Goal: Task Accomplishment & Management: Use online tool/utility

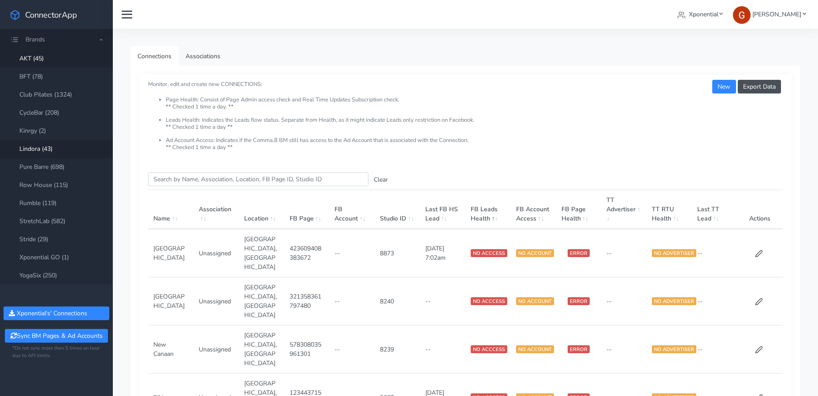
click at [44, 147] on link "Lindora (43)" at bounding box center [56, 149] width 113 height 18
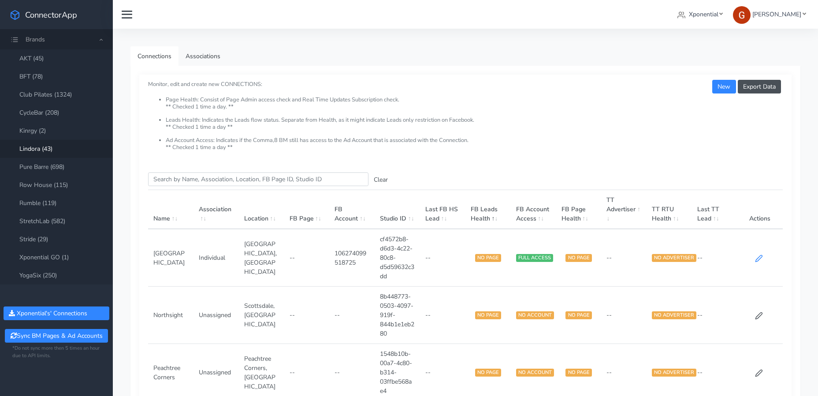
click at [762, 258] on icon at bounding box center [759, 258] width 8 height 8
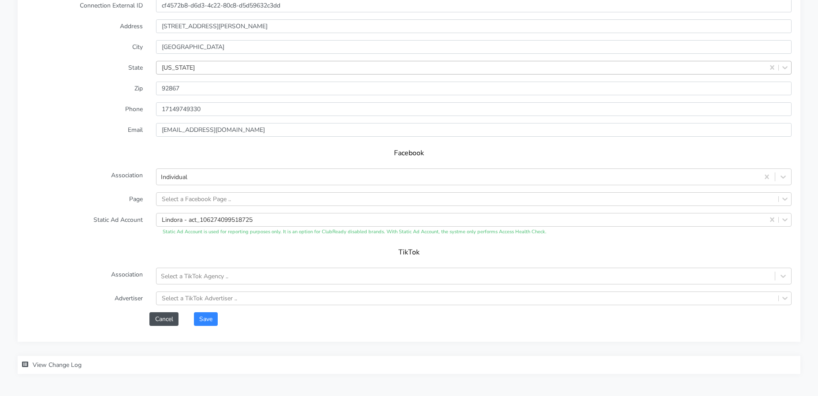
scroll to position [668, 0]
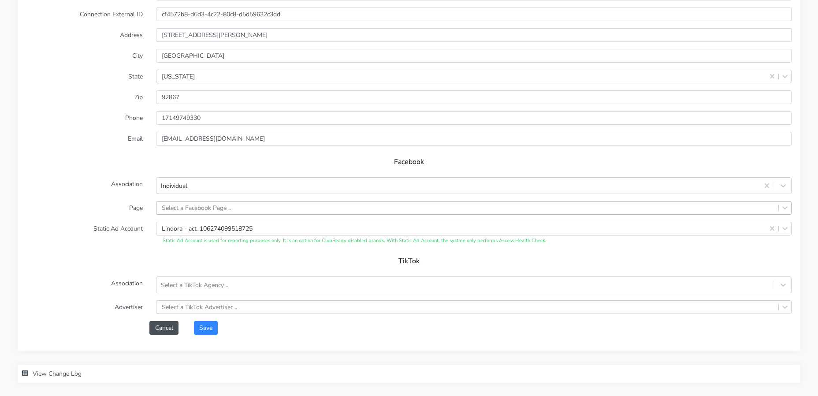
click at [182, 203] on div "Select a Facebook Page .." at bounding box center [196, 207] width 69 height 9
type input "anah"
click at [122, 122] on label "Phone" at bounding box center [85, 118] width 130 height 14
click at [157, 328] on button "Cancel" at bounding box center [163, 328] width 29 height 14
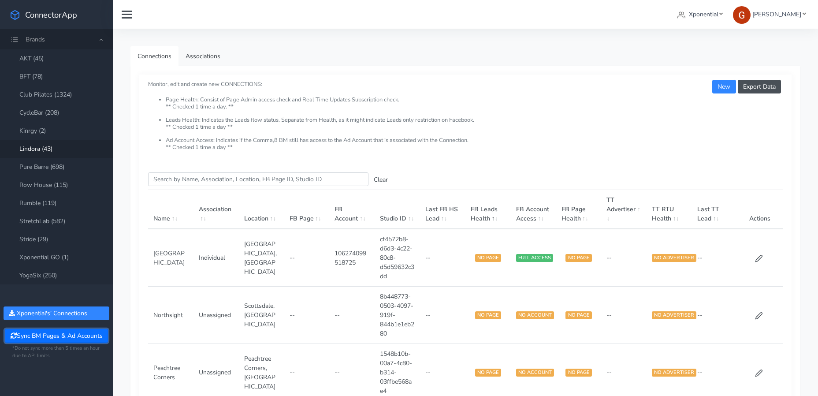
click at [52, 335] on button "Sync BM Pages & Ad Accounts" at bounding box center [56, 336] width 103 height 14
click at [760, 260] on icon at bounding box center [759, 258] width 8 height 8
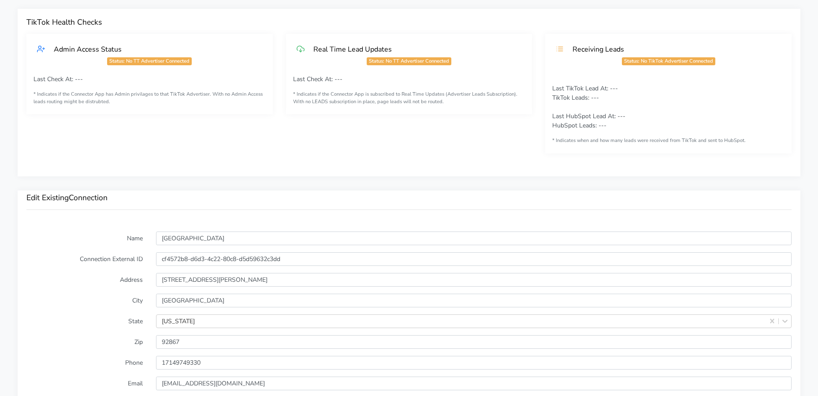
scroll to position [558, 0]
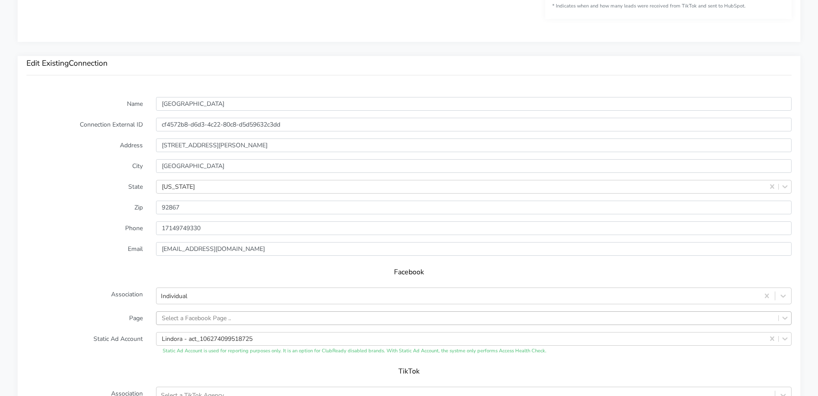
click at [198, 314] on div "Select a Facebook Page .." at bounding box center [473, 318] width 635 height 14
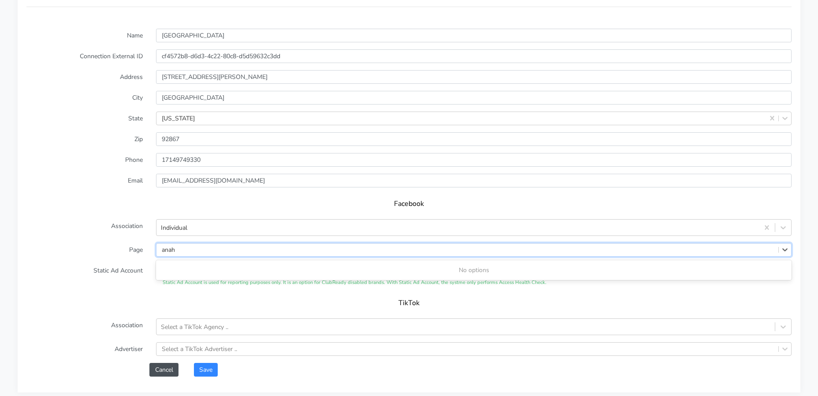
type input "anah"
click at [114, 227] on label "Association" at bounding box center [85, 227] width 130 height 17
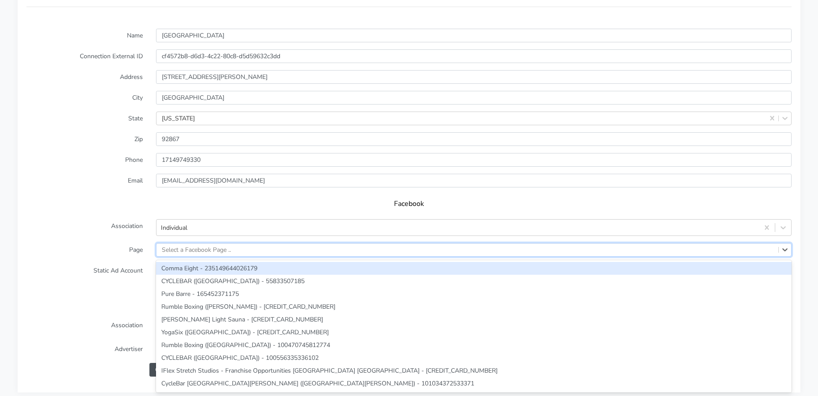
click at [200, 245] on div "Select a Facebook Page .." at bounding box center [196, 249] width 69 height 9
paste input "1124133031097447"
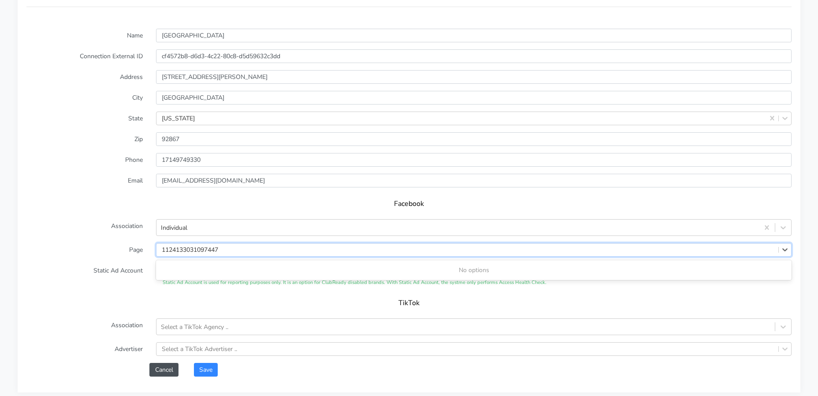
type input "1124133031097447"
click at [106, 238] on form "Name Anaheim Hills Connection External ID cf4572b8-d6d3-4c22-80c8-d5d59632c3dd …" at bounding box center [408, 203] width 765 height 348
click at [158, 364] on button "Cancel" at bounding box center [163, 370] width 29 height 14
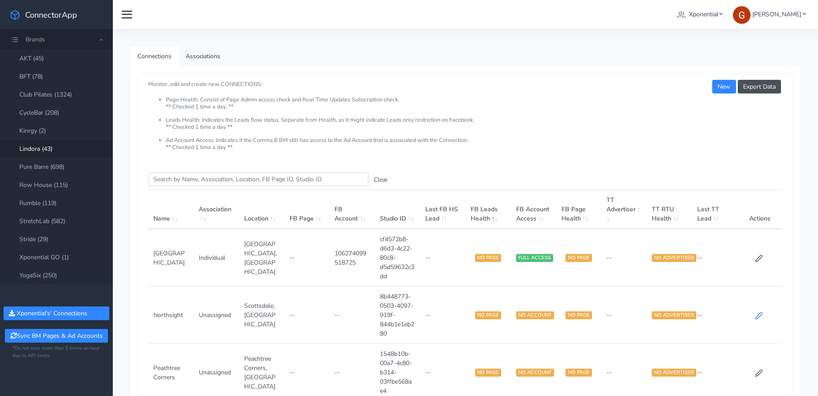
click at [756, 319] on icon at bounding box center [759, 315] width 7 height 7
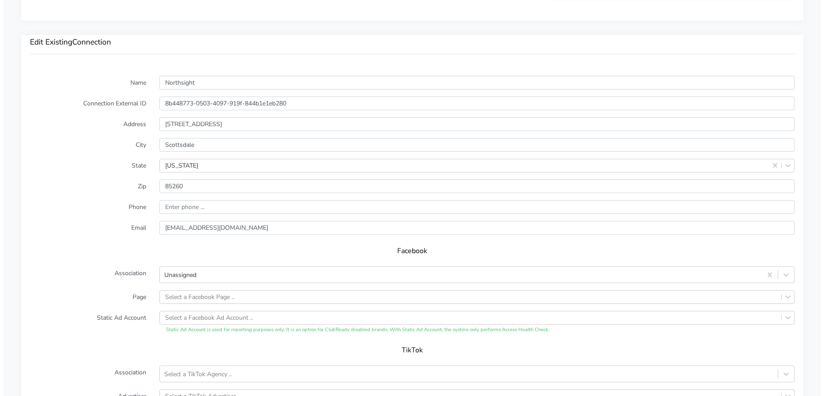
scroll to position [682, 0]
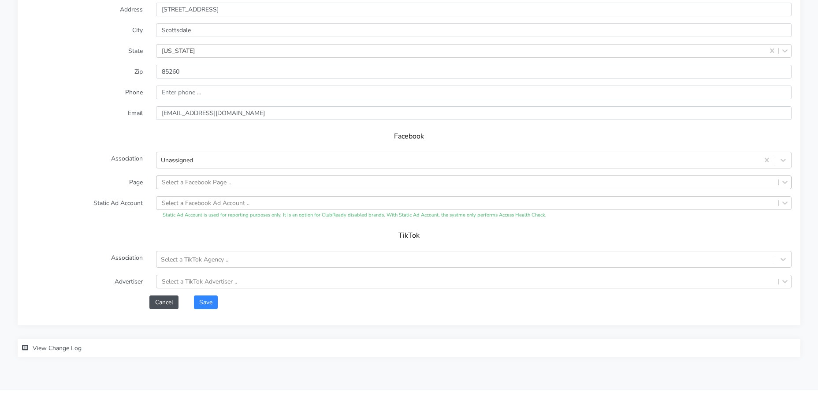
click at [212, 179] on div "Select a Facebook Page .." at bounding box center [196, 182] width 69 height 9
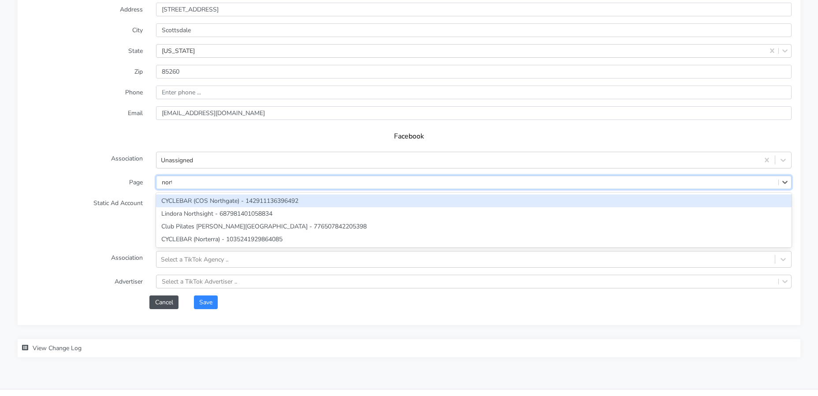
type input "north"
click at [171, 206] on div "CYCLEBAR (COS Northgate) - 142911136396492" at bounding box center [473, 200] width 635 height 13
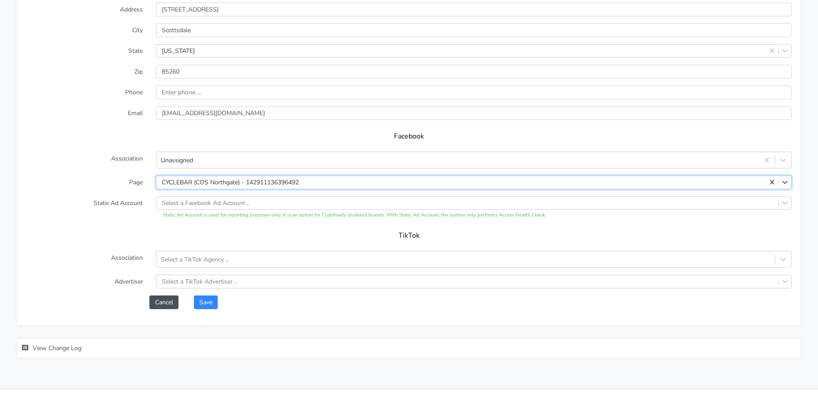
click at [179, 185] on div "CYCLEBAR (COS Northgate) - 142911136396492" at bounding box center [230, 182] width 137 height 9
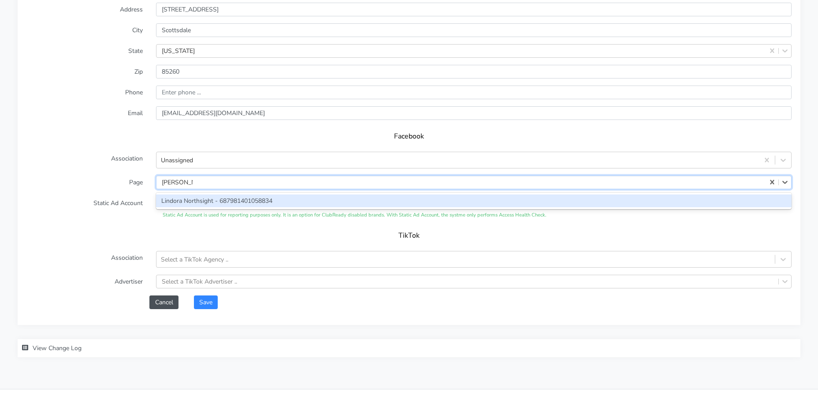
type input "lindora north"
click at [195, 204] on div "Lindora Northsight - 687981401058834" at bounding box center [473, 200] width 635 height 13
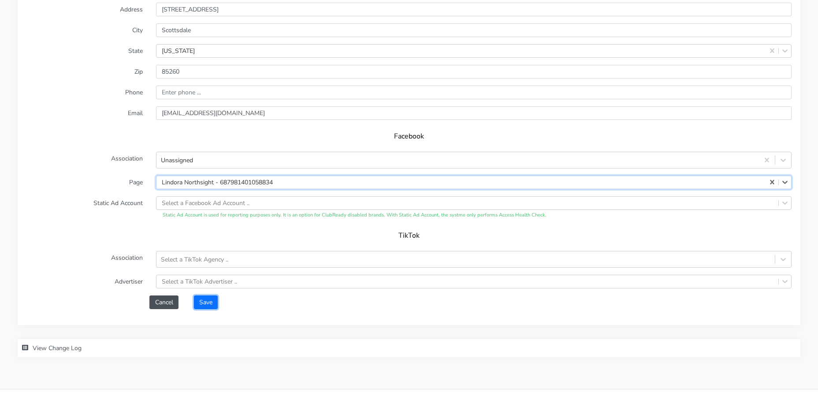
click at [200, 300] on button "Save" at bounding box center [206, 302] width 24 height 14
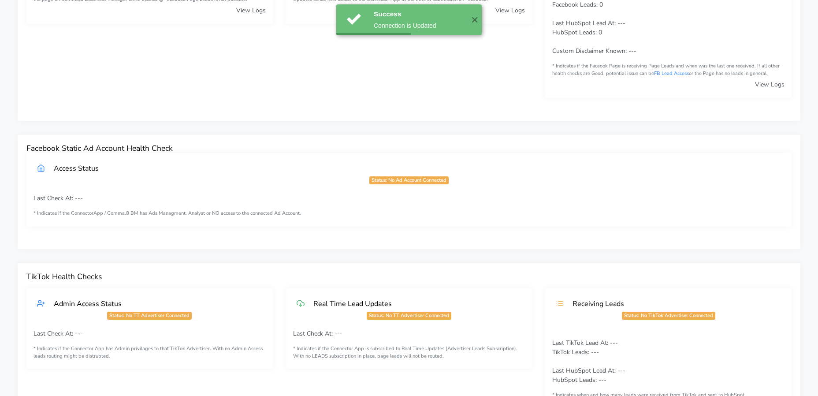
scroll to position [0, 0]
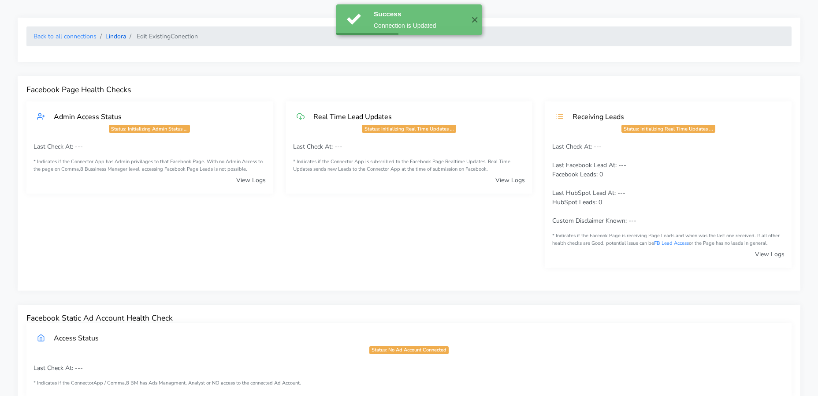
click at [121, 36] on link "Lindora" at bounding box center [115, 36] width 21 height 8
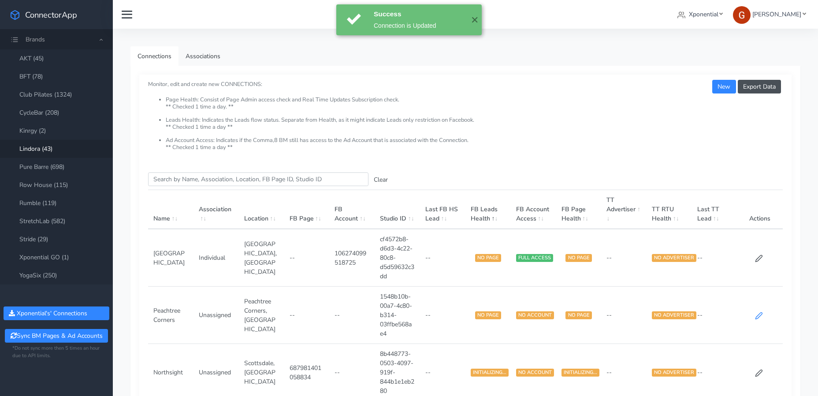
click at [762, 317] on icon at bounding box center [759, 315] width 8 height 8
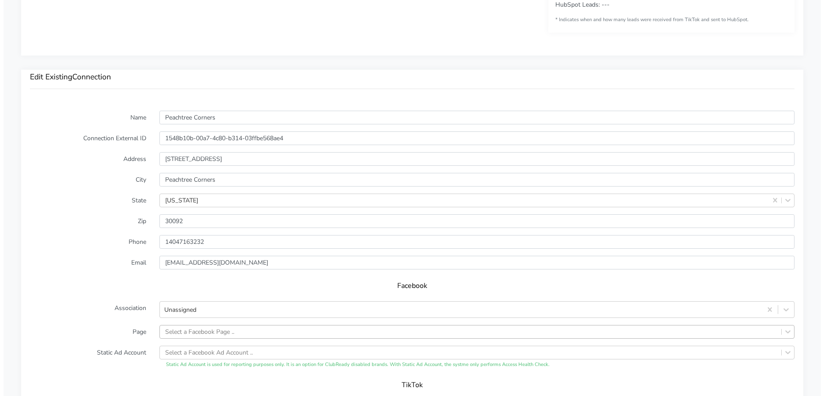
scroll to position [615, 0]
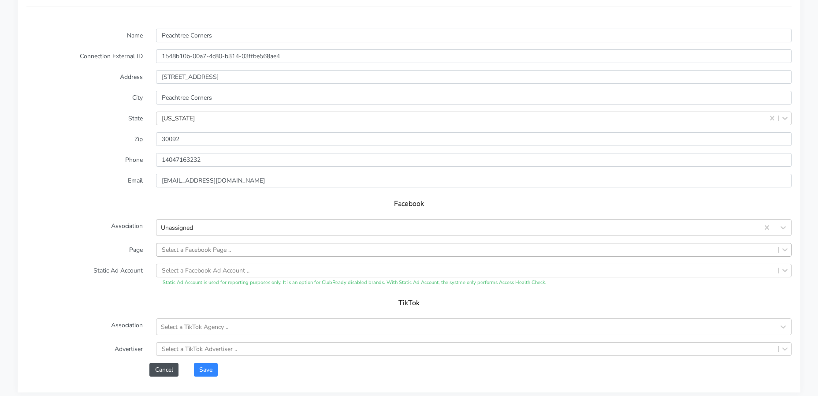
click at [204, 256] on div "Select a Facebook Page .." at bounding box center [473, 250] width 635 height 14
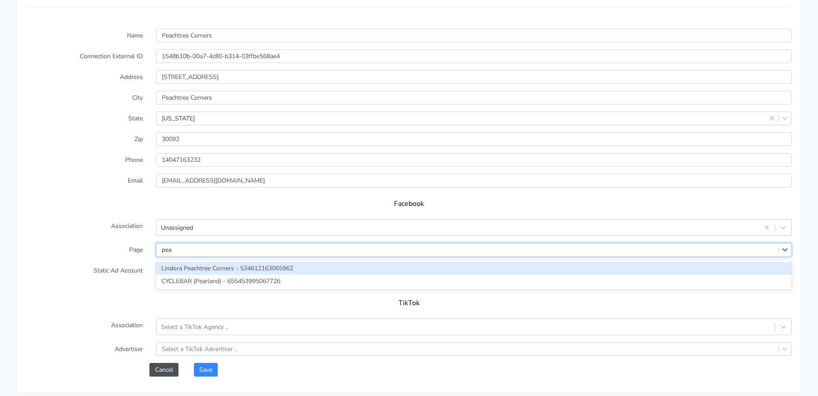
type input "peac"
click at [214, 269] on div "Lindora Peachtree Corners - 534612163065962" at bounding box center [473, 268] width 635 height 13
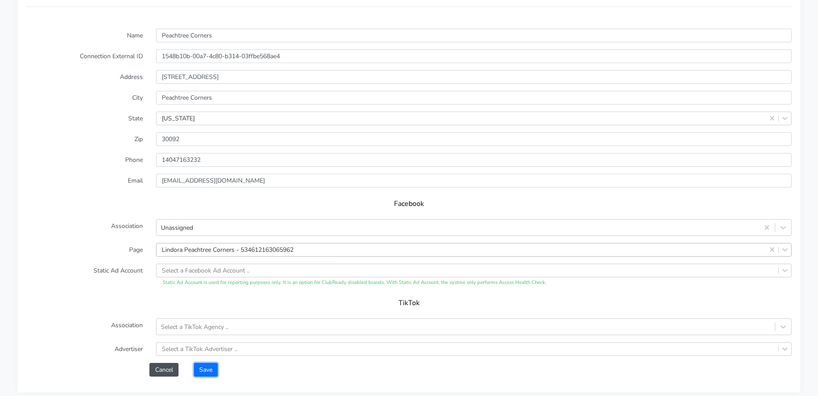
click at [211, 368] on button "Save" at bounding box center [206, 370] width 24 height 14
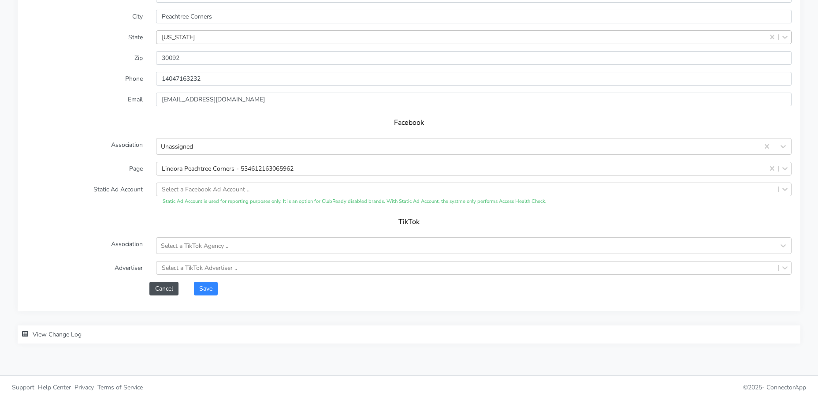
scroll to position [711, 0]
click at [205, 286] on button "Save" at bounding box center [206, 285] width 24 height 14
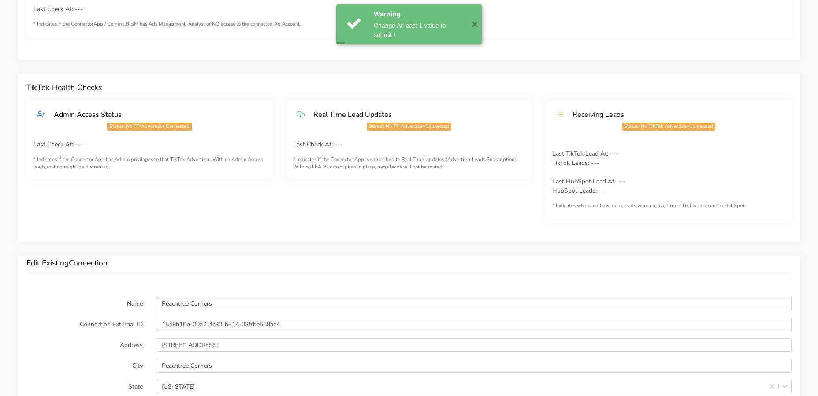
scroll to position [0, 0]
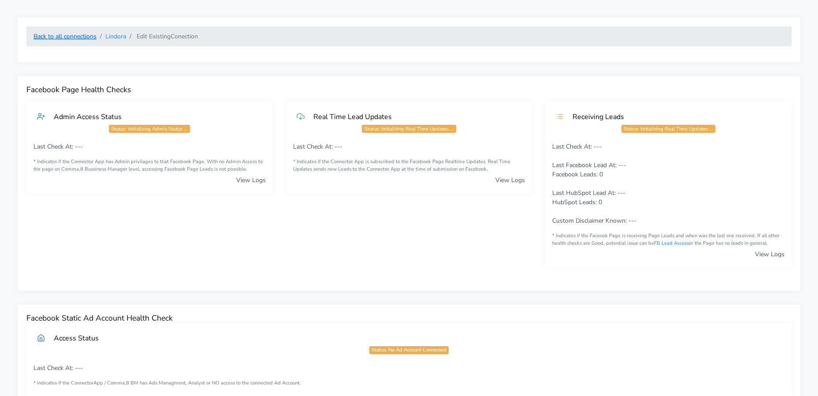
click at [71, 33] on link "Back to all connections" at bounding box center [64, 36] width 63 height 8
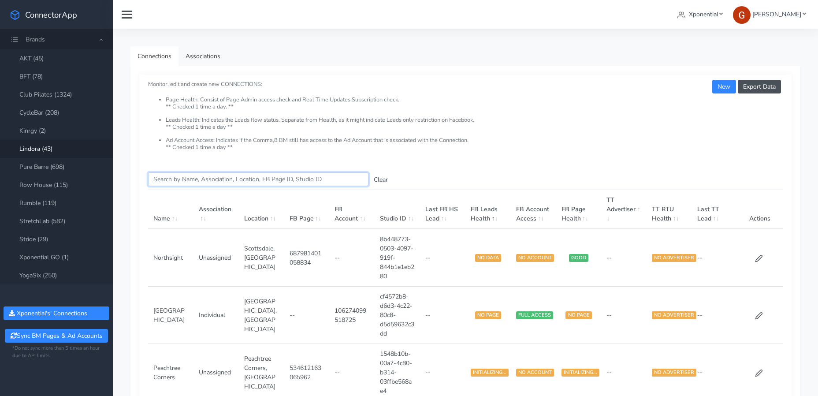
click at [203, 180] on input "Search this table" at bounding box center [258, 179] width 220 height 14
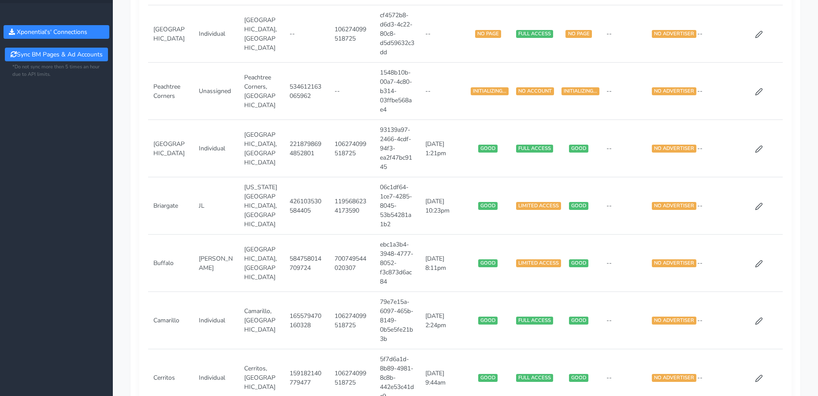
scroll to position [77, 0]
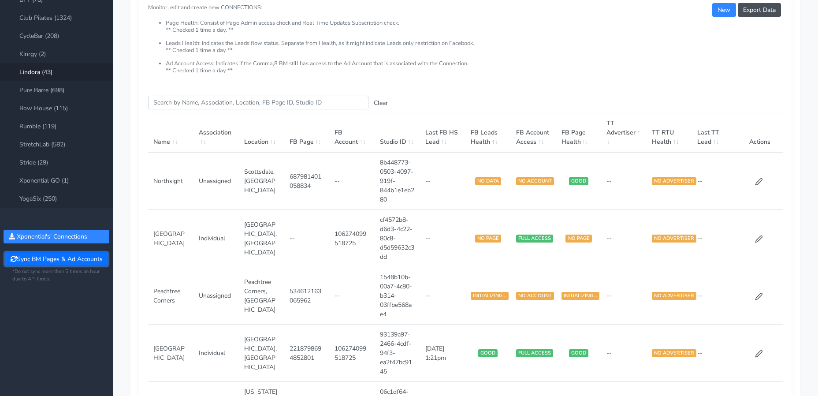
click at [43, 261] on button "Sync BM Pages & Ad Accounts" at bounding box center [56, 259] width 103 height 14
click at [761, 240] on icon at bounding box center [759, 239] width 8 height 8
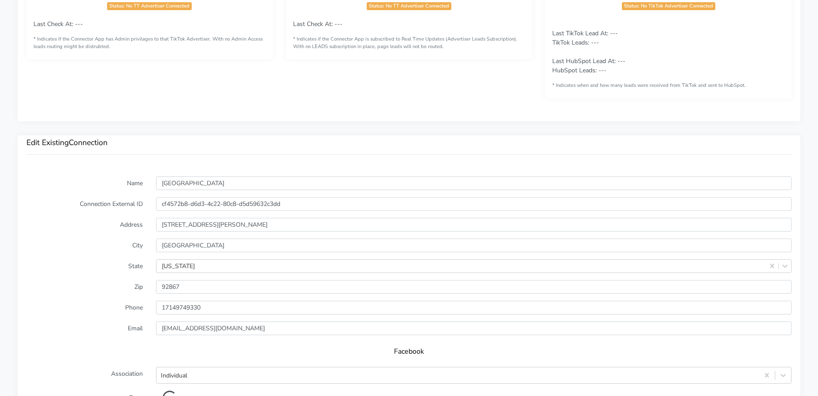
scroll to position [567, 0]
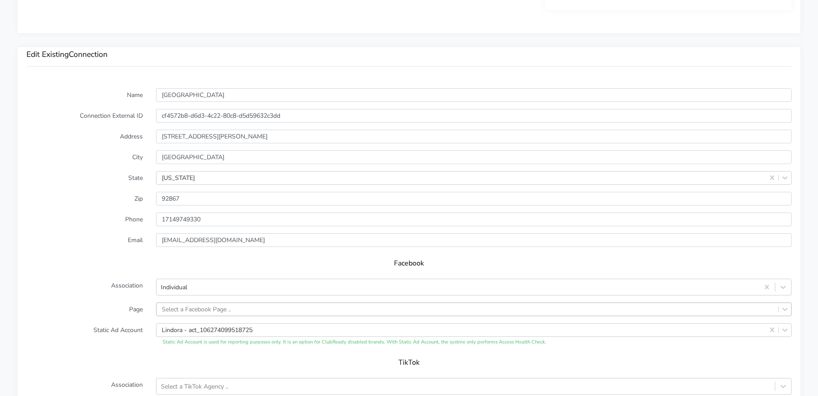
click at [214, 303] on div "Select a Facebook Page .." at bounding box center [473, 309] width 635 height 14
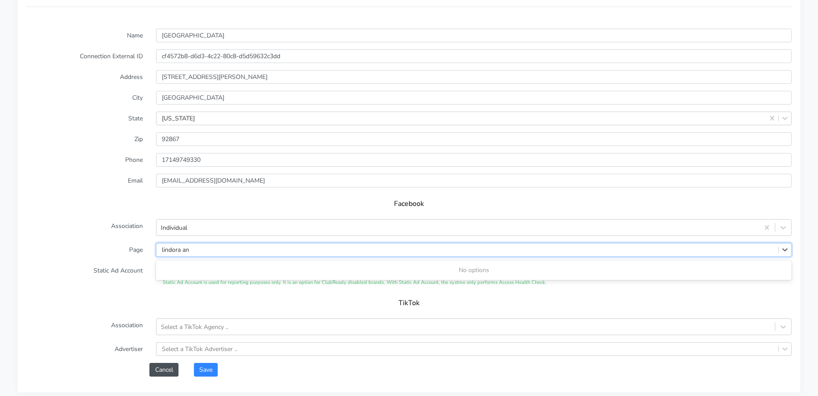
type input "lindora an"
